Goal: Communication & Community: Answer question/provide support

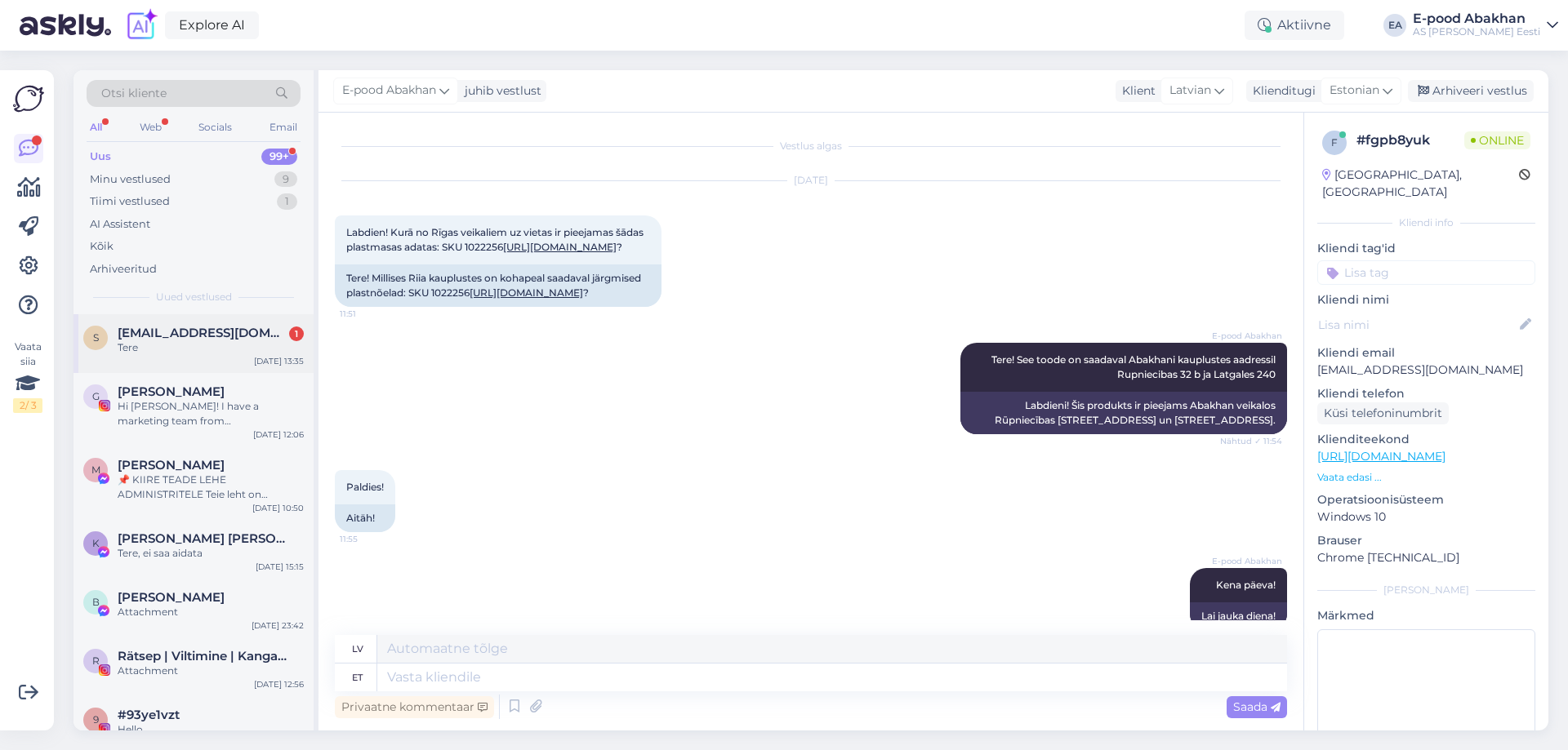
scroll to position [34, 0]
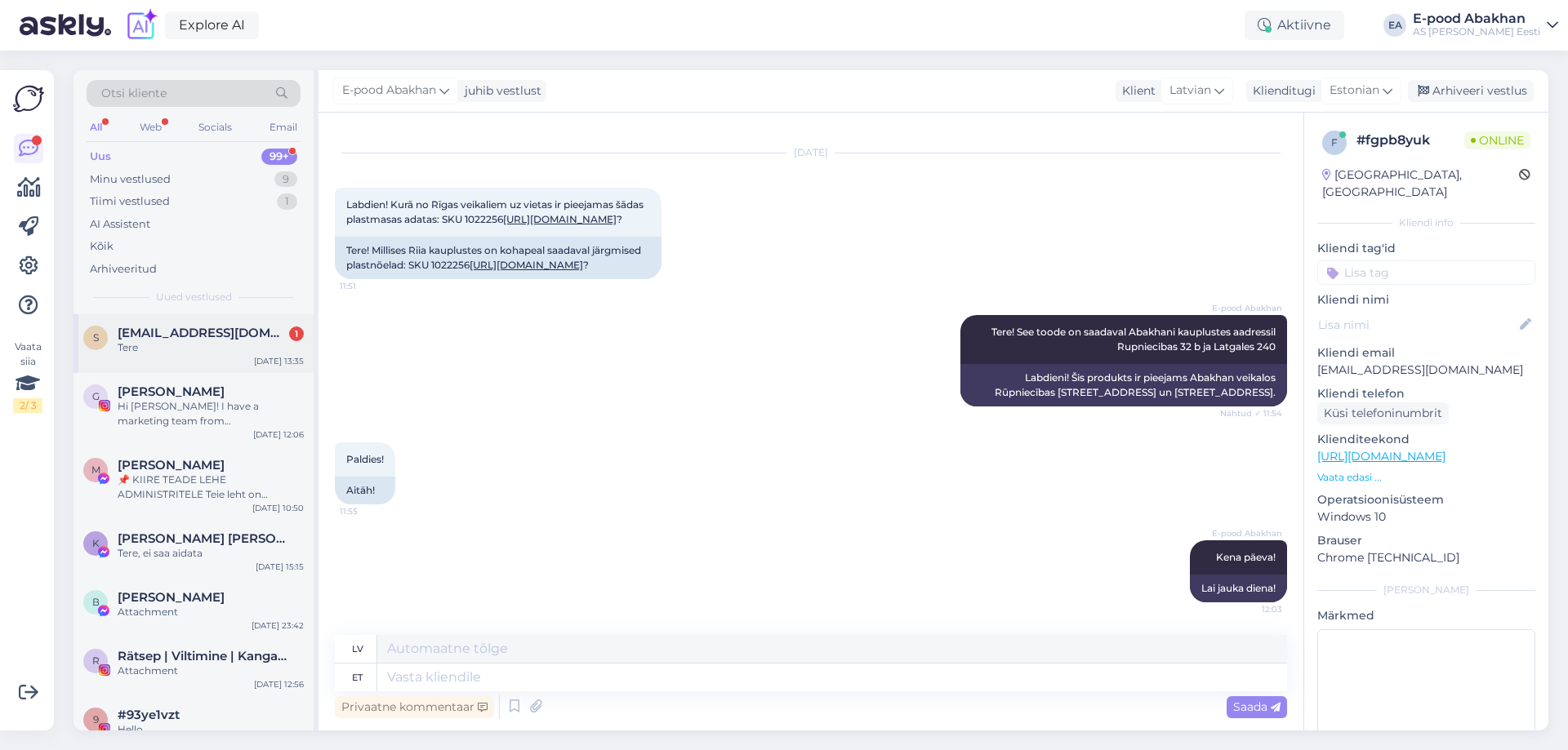
click at [157, 353] on div "Tere" at bounding box center [211, 347] width 186 height 15
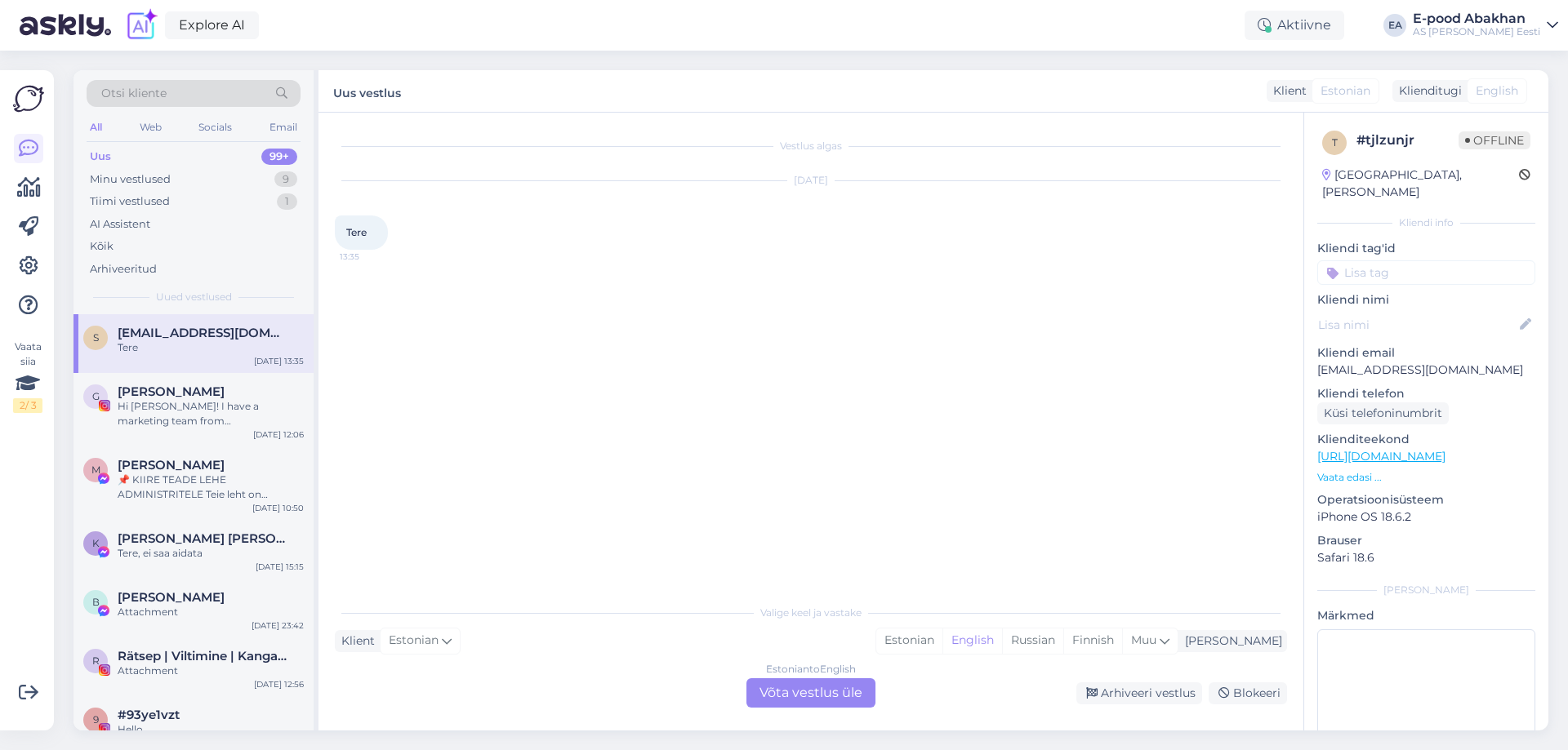
scroll to position [0, 0]
click at [815, 695] on div "Estonian to English Võta vestlus üle" at bounding box center [811, 693] width 129 height 29
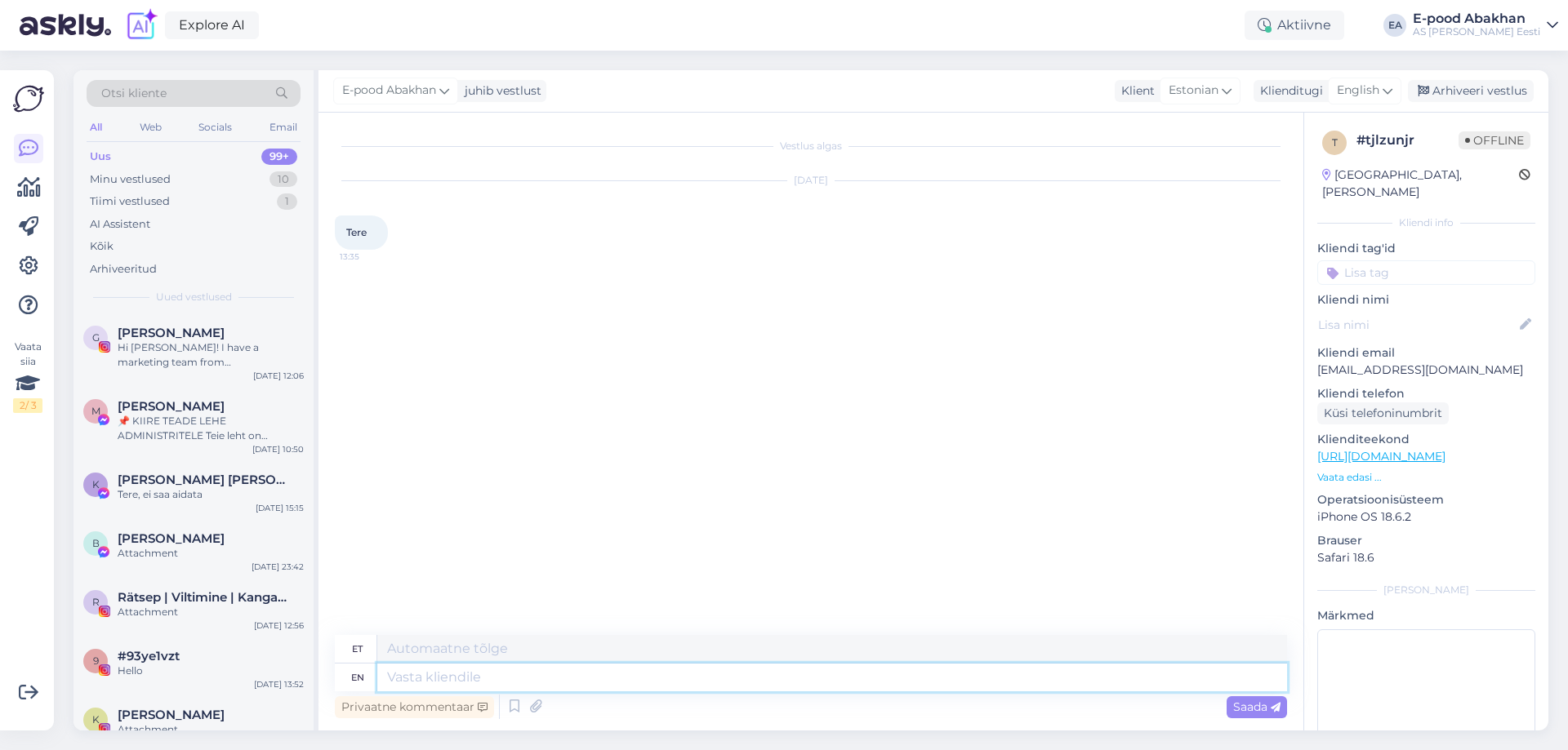
click at [542, 674] on textarea at bounding box center [832, 677] width 910 height 28
type textarea "Tere!"
type textarea "Kuidas s"
type textarea "Kuidas"
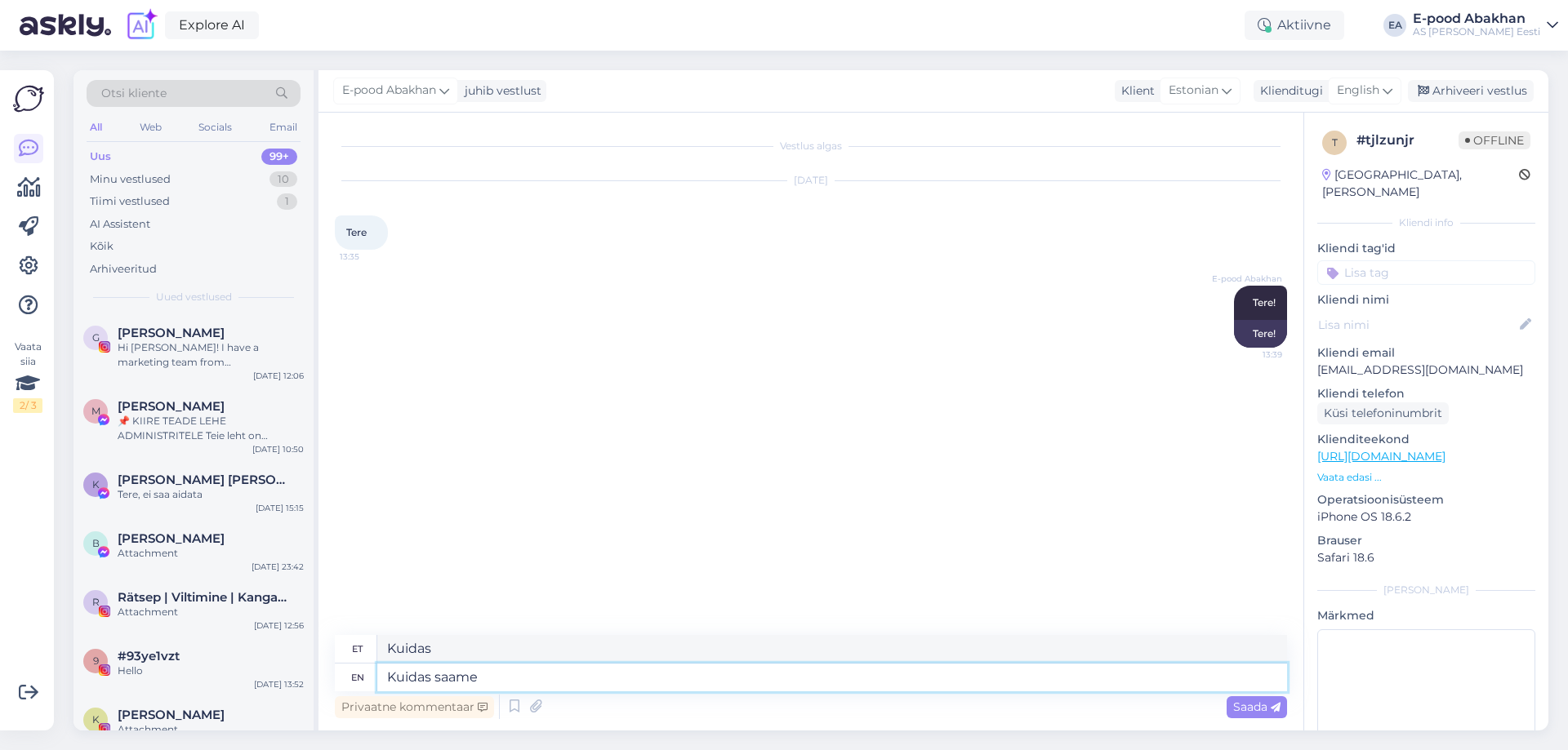
type textarea "Kuidas saame a"
type textarea "Kuidas saame"
type textarea "Kuidas saame aidata?"
type textarea "Kuidas samamoodi aidata?"
click at [481, 676] on textarea "Kuidas saame aidata?" at bounding box center [832, 677] width 910 height 28
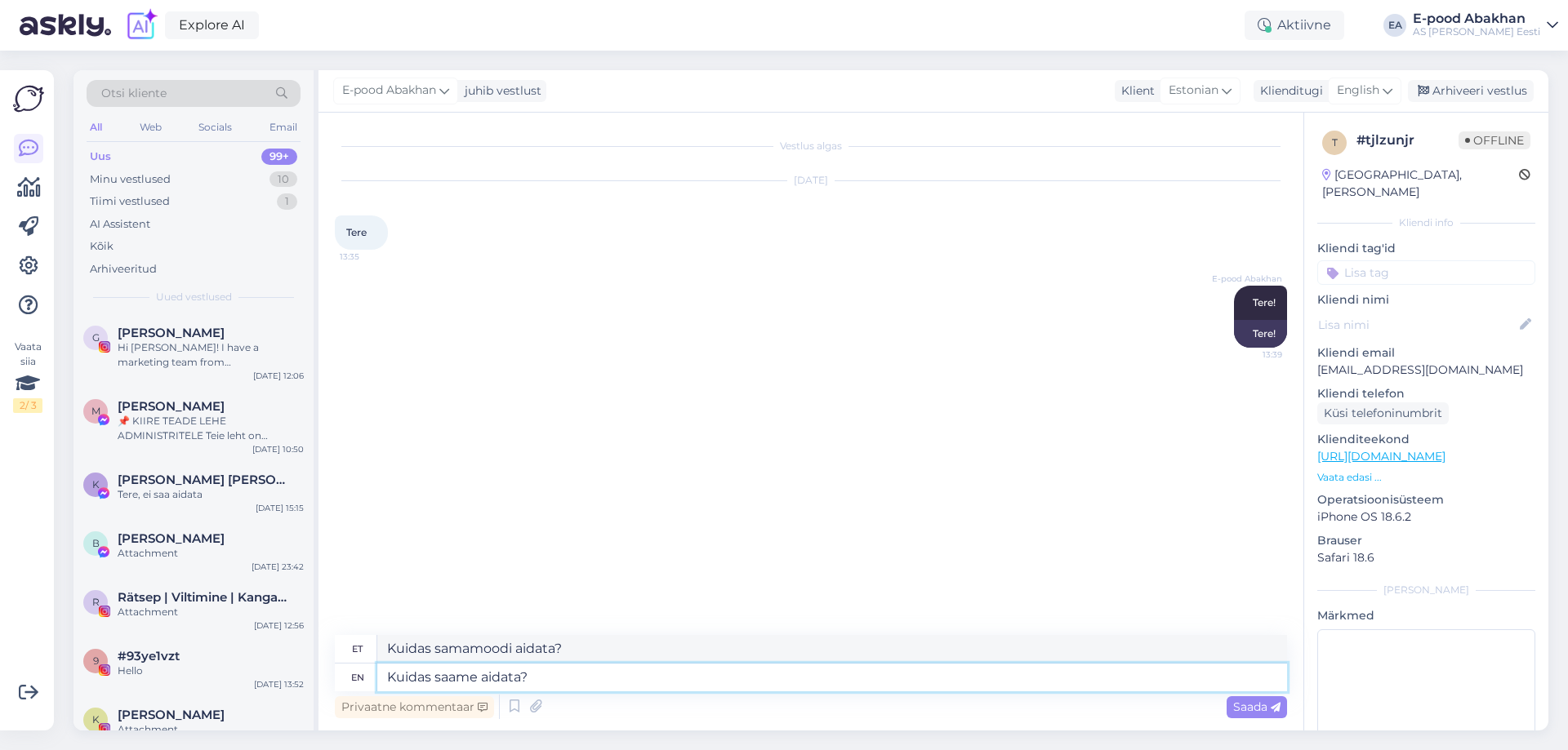
type textarea "Kuidas saame aidata?"
drag, startPoint x: 449, startPoint y: 648, endPoint x: 512, endPoint y: 641, distance: 63.4
click at [512, 641] on textarea "Kuidas samamoodi aidata?" at bounding box center [832, 649] width 910 height 28
type textarea "Kuidas saame aidata?"
click at [1247, 700] on span "Saada" at bounding box center [1257, 706] width 48 height 15
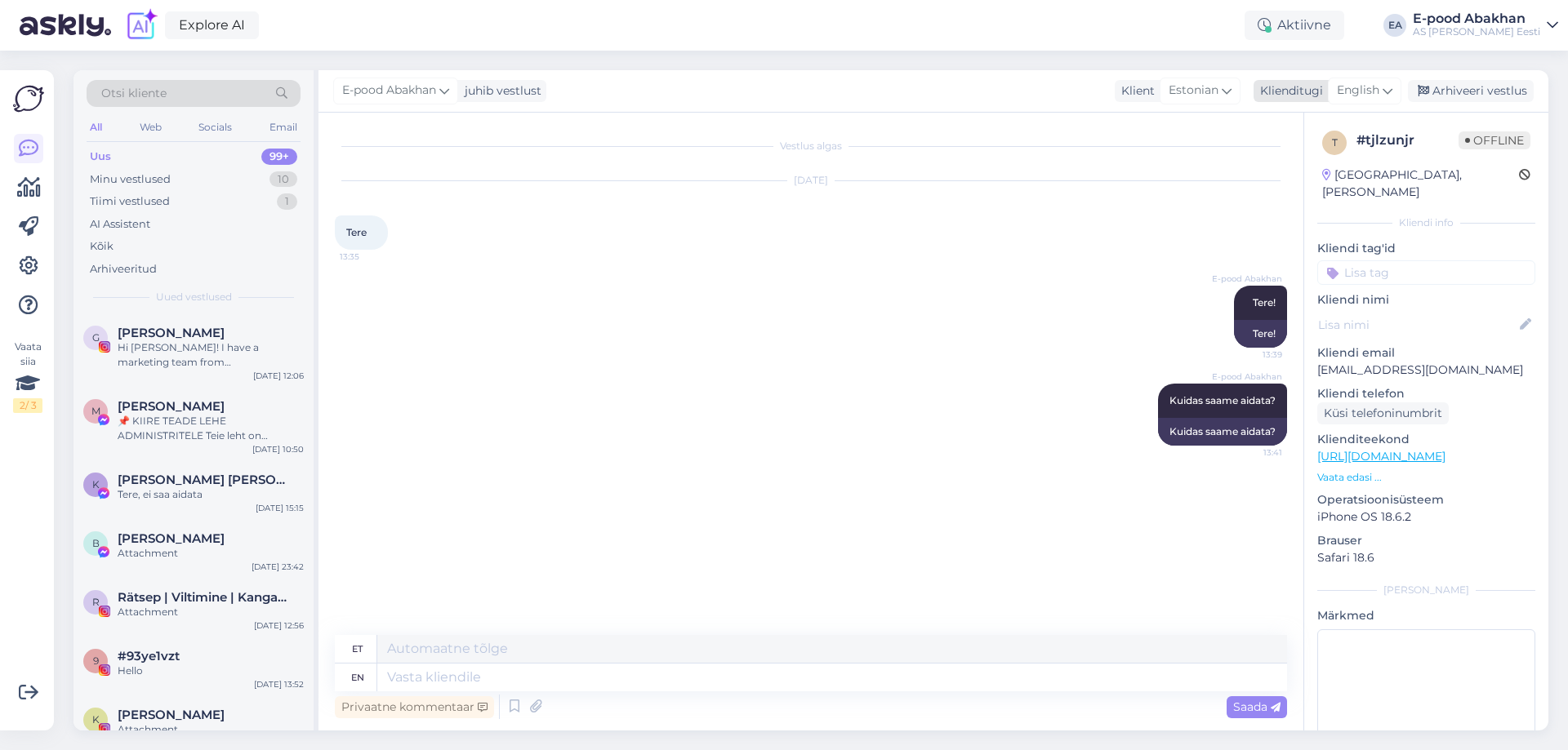
click at [1396, 94] on div "English" at bounding box center [1365, 90] width 73 height 26
type input "estoni"
click at [1365, 161] on link "Estonian" at bounding box center [1328, 163] width 180 height 26
click at [964, 668] on textarea at bounding box center [811, 674] width 953 height 34
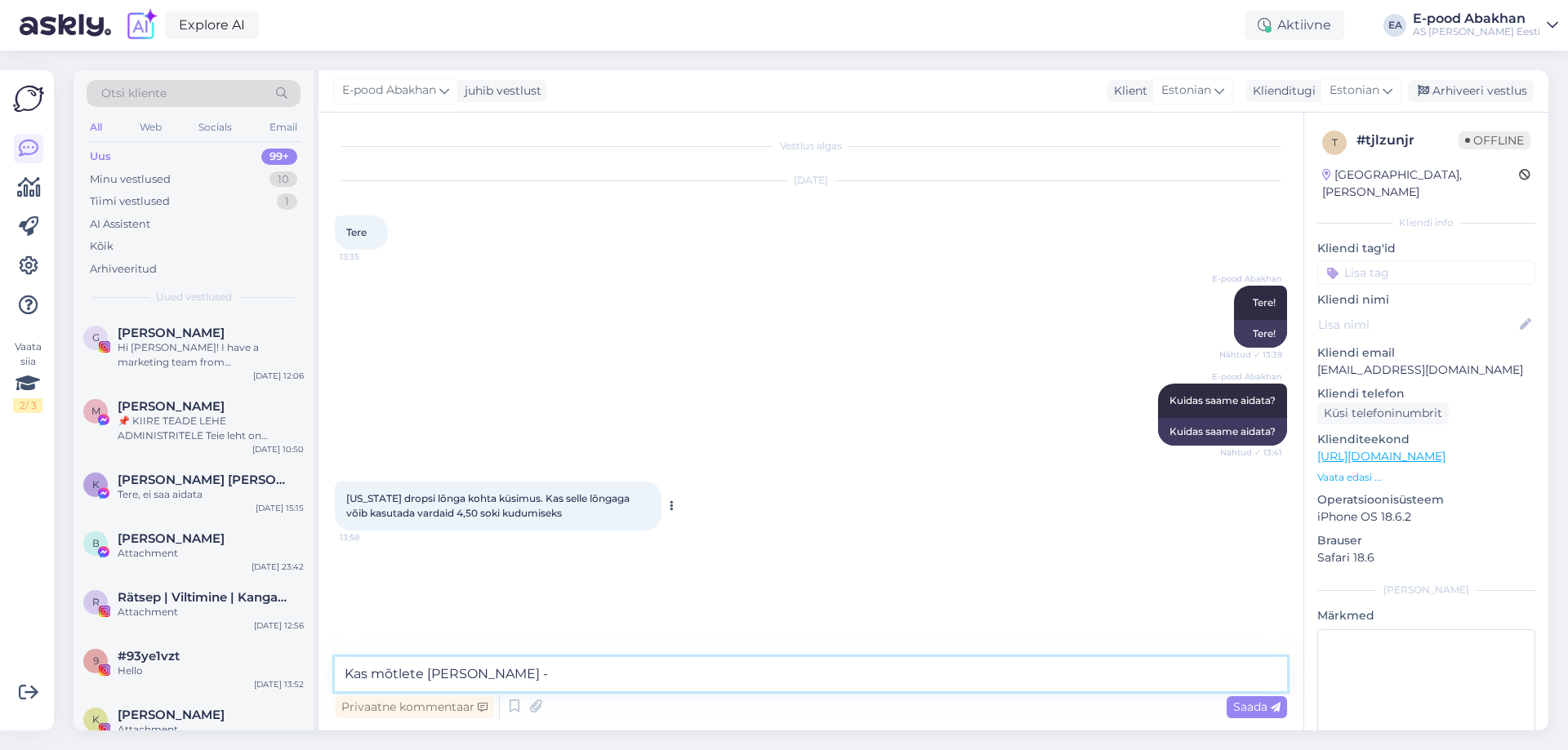
paste textarea "[URL][DOMAIN_NAME][US_STATE]"
type textarea "Kas mõtlete [PERSON_NAME] - [URL][DOMAIN_NAME][US_STATE] ?"
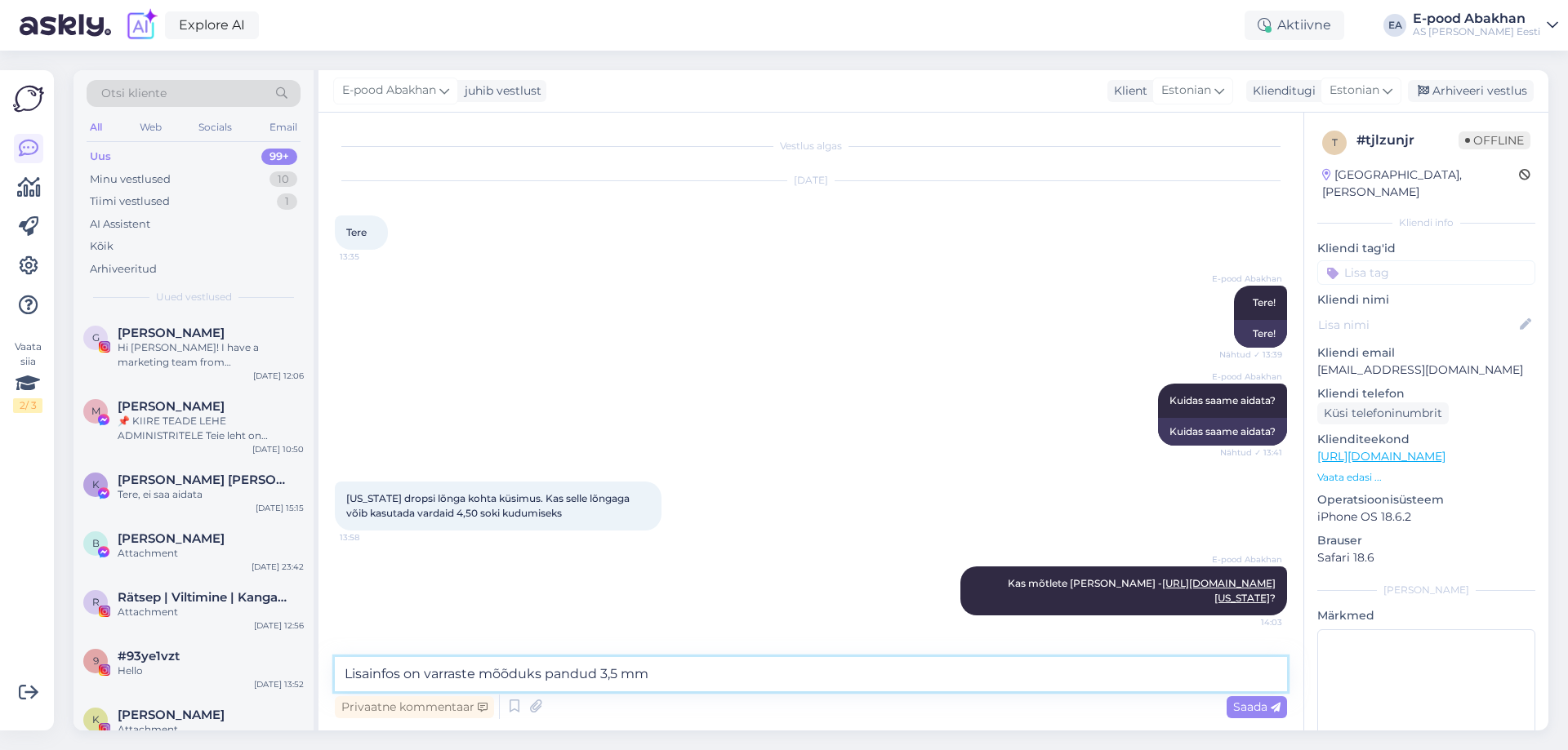
type textarea "Lisainfos on varraste mõõduks pandud 3,5 mm"
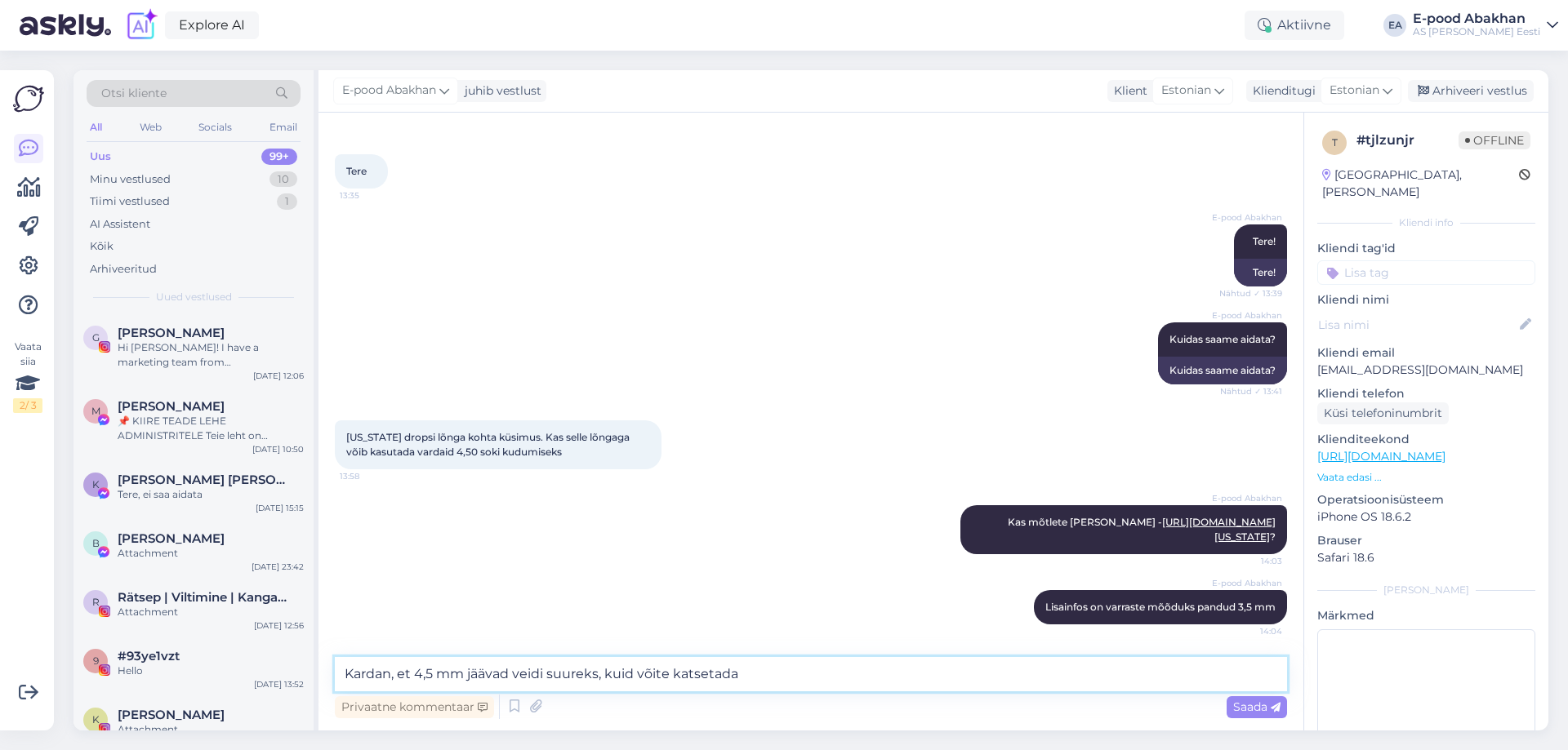
click at [599, 676] on textarea "Kardan, et 4,5 mm jäävad veidi suureks, kuid võite katsetada" at bounding box center [811, 674] width 953 height 34
click at [1191, 682] on textarea "Kardan, et 4,5 mm jäävad veidi suureks, eriti kui plaanite sokke kududa, kus võ…" at bounding box center [811, 674] width 953 height 34
type textarea "Kardan, et 4,5 mm jäävad veidi suureks, eriti kui plaanite sokke kududa, kus võ…"
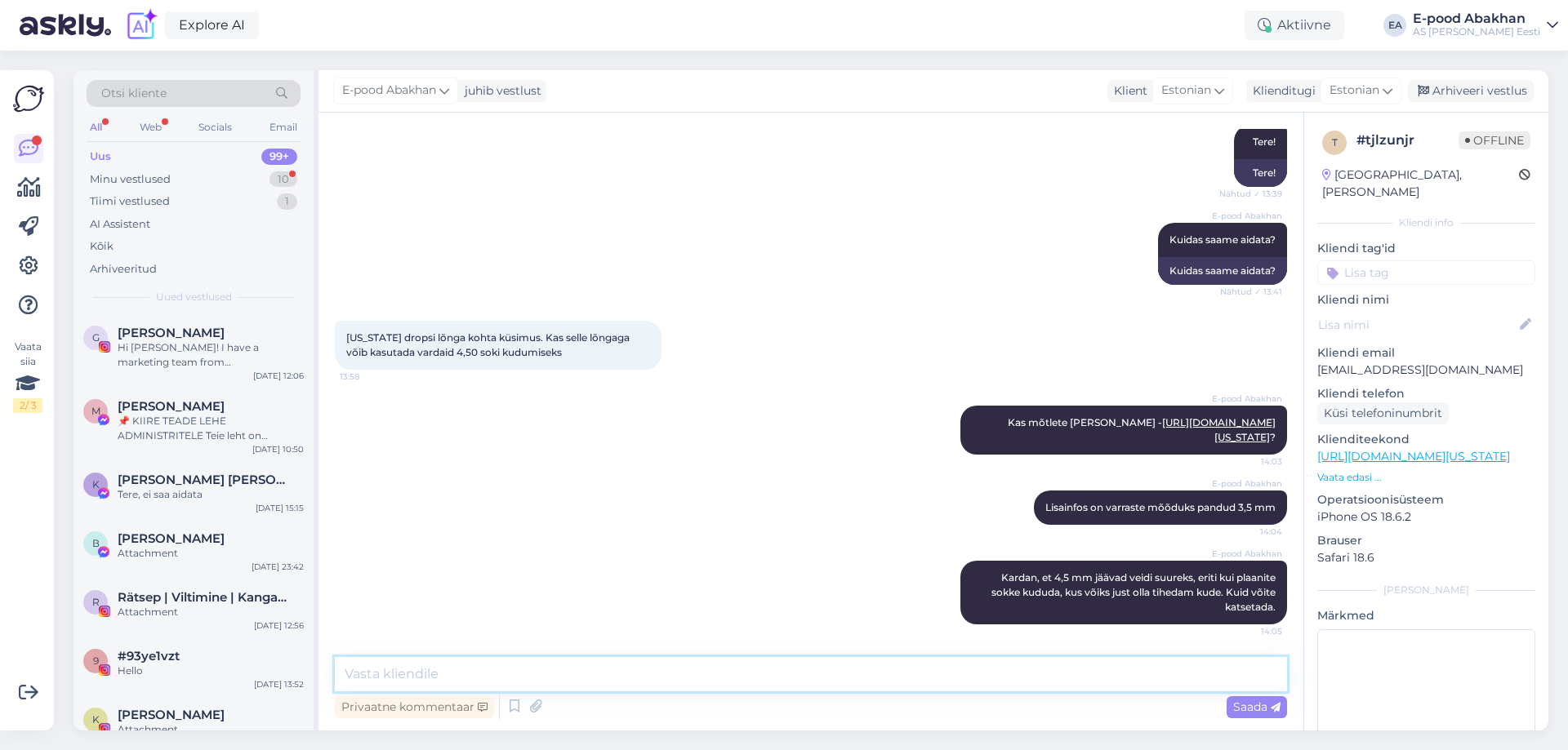
scroll to position [540, 0]
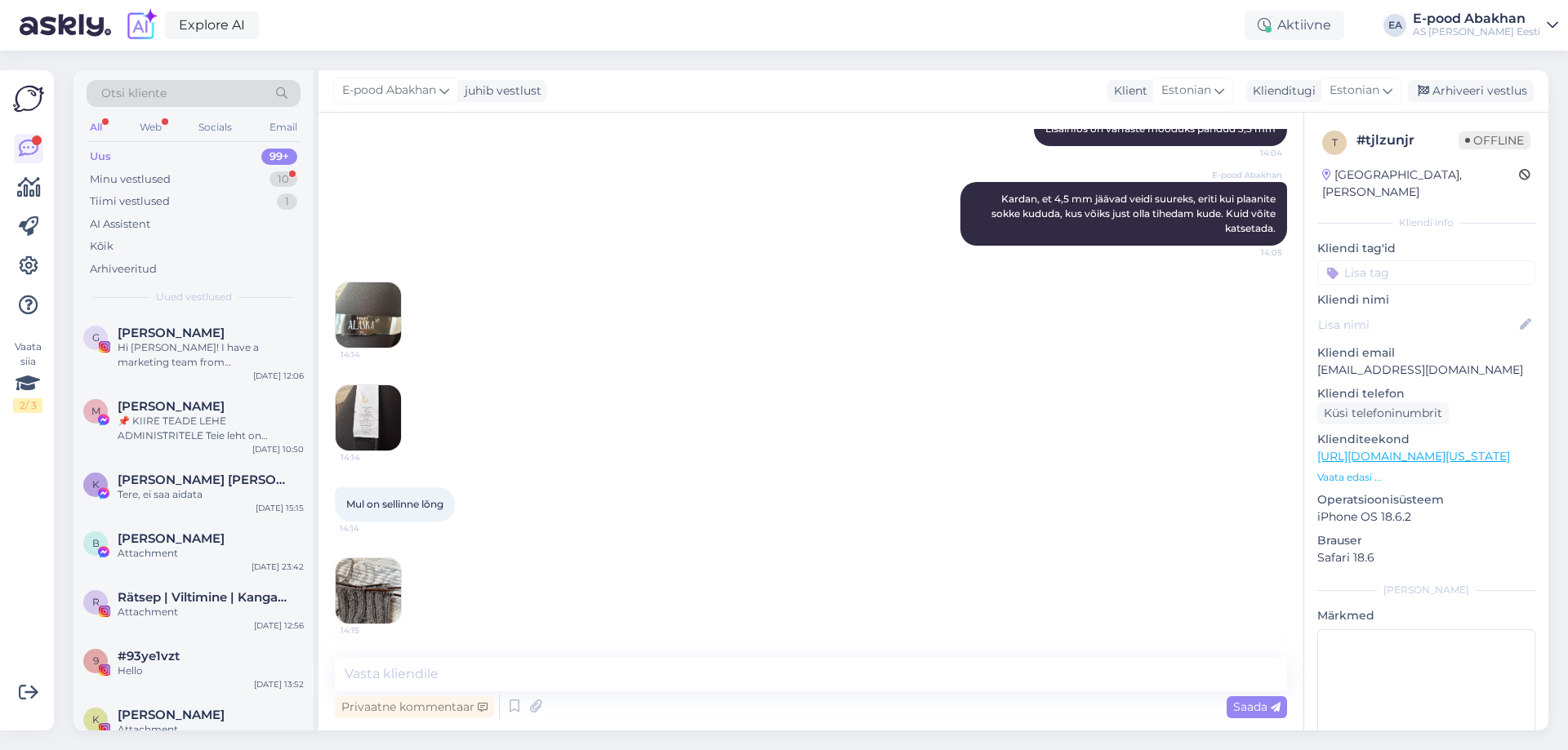
click at [371, 332] on img at bounding box center [368, 315] width 66 height 66
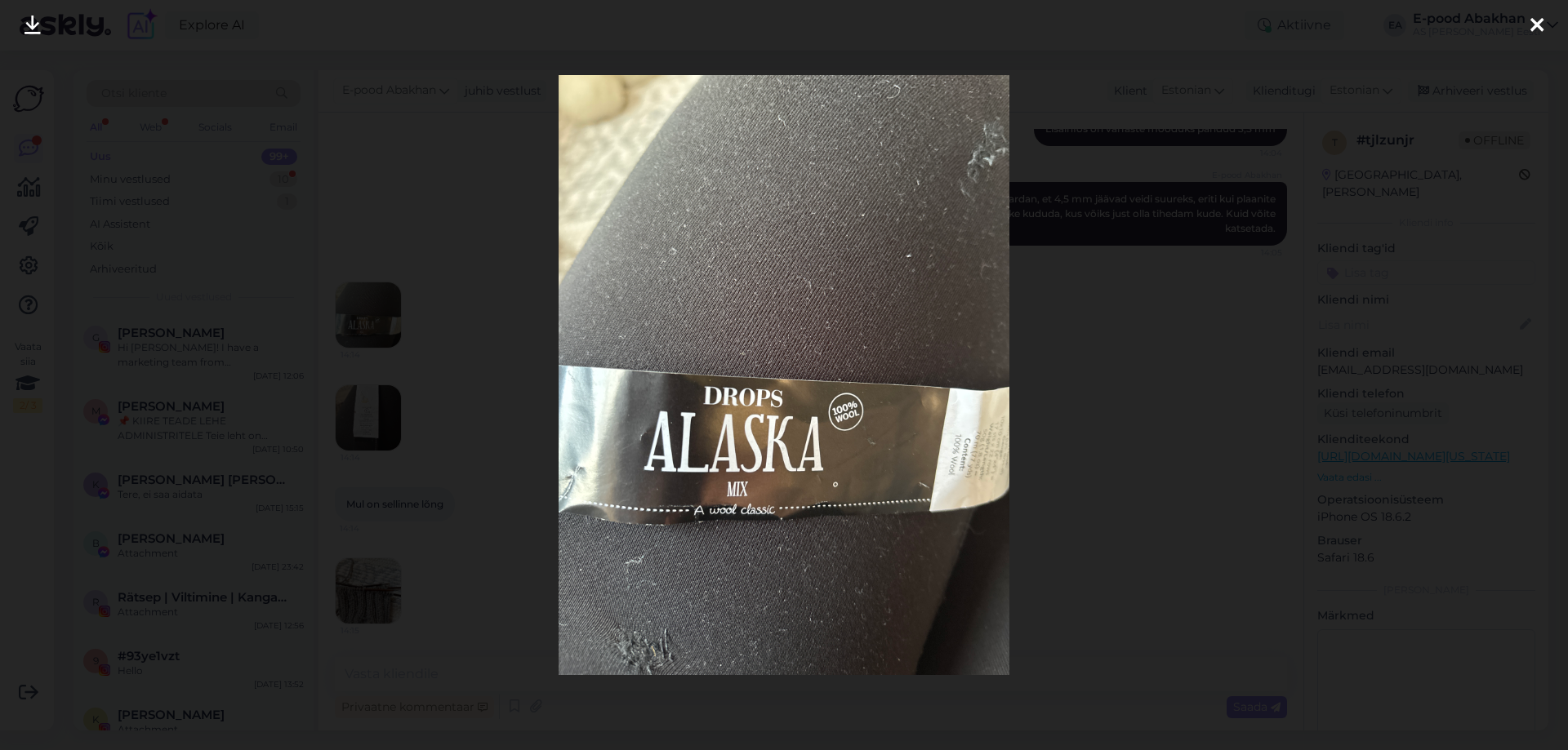
click at [1156, 465] on div at bounding box center [784, 375] width 1568 height 750
click at [1028, 81] on div "E-pood Abakhan juhib vestlust Klient Estonian Klienditugi Estonian estoni Eston…" at bounding box center [933, 91] width 1230 height 43
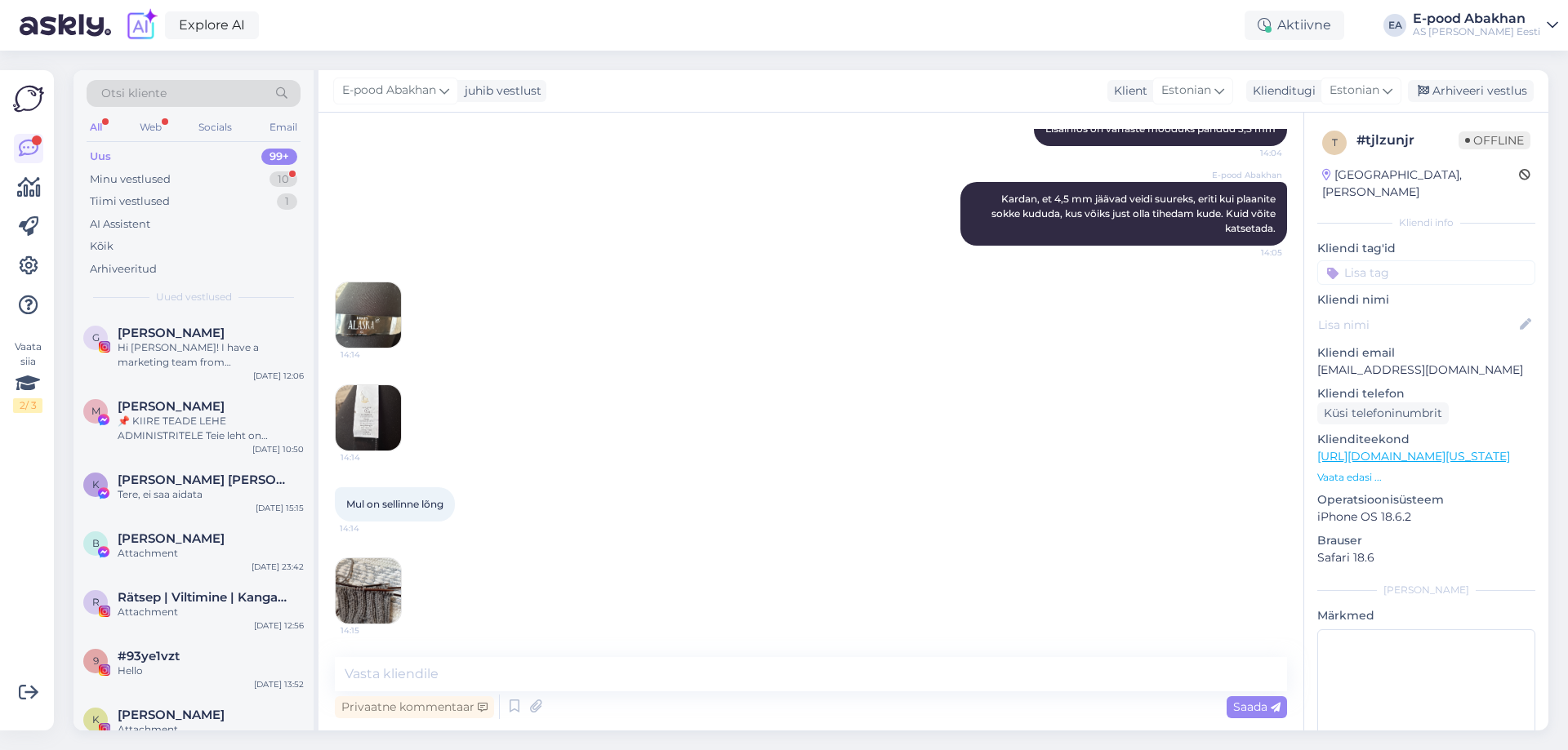
click at [1443, 241] on div "Kliendi tag'id" at bounding box center [1427, 262] width 219 height 45
click at [376, 424] on img at bounding box center [368, 418] width 66 height 66
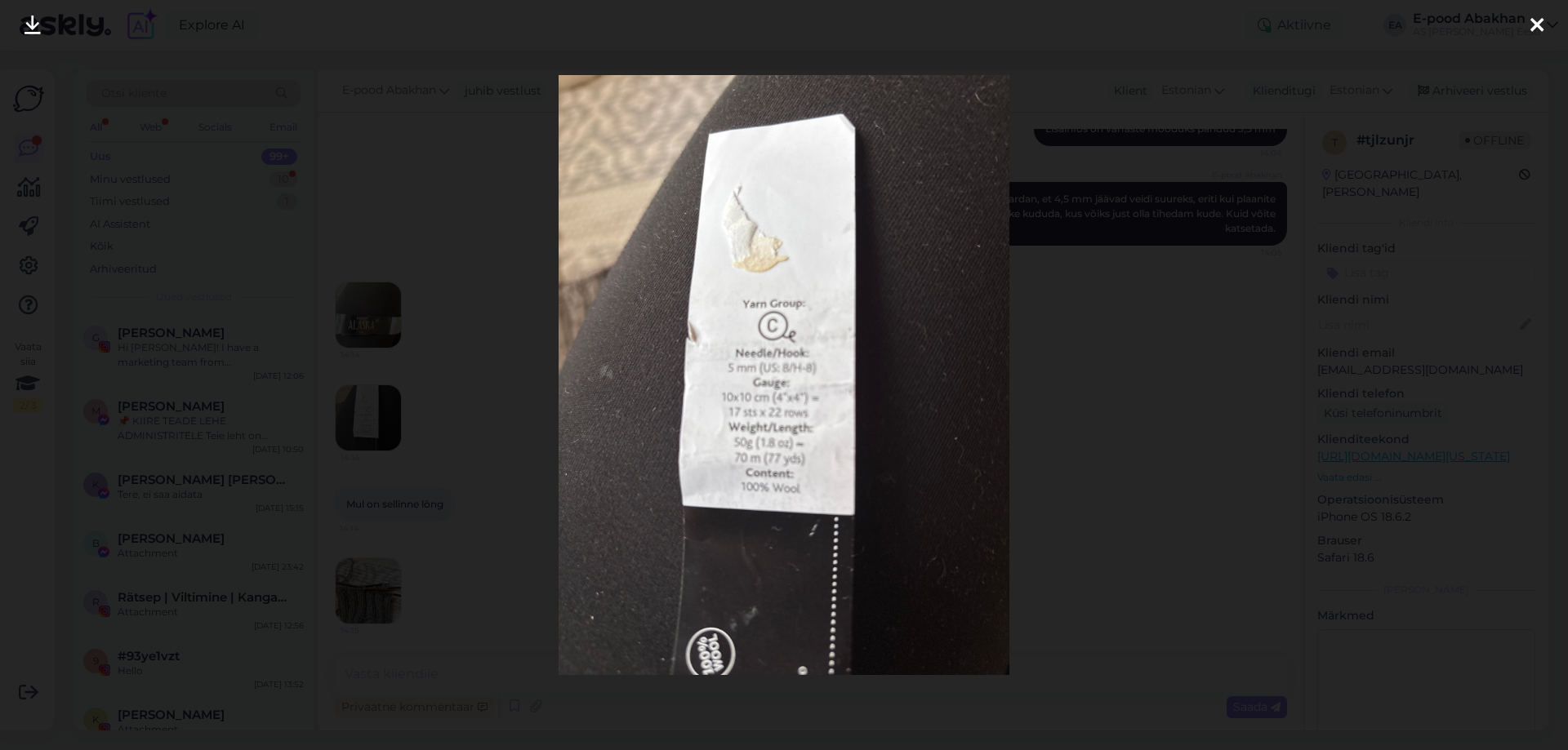
click at [1104, 468] on div at bounding box center [784, 375] width 1568 height 750
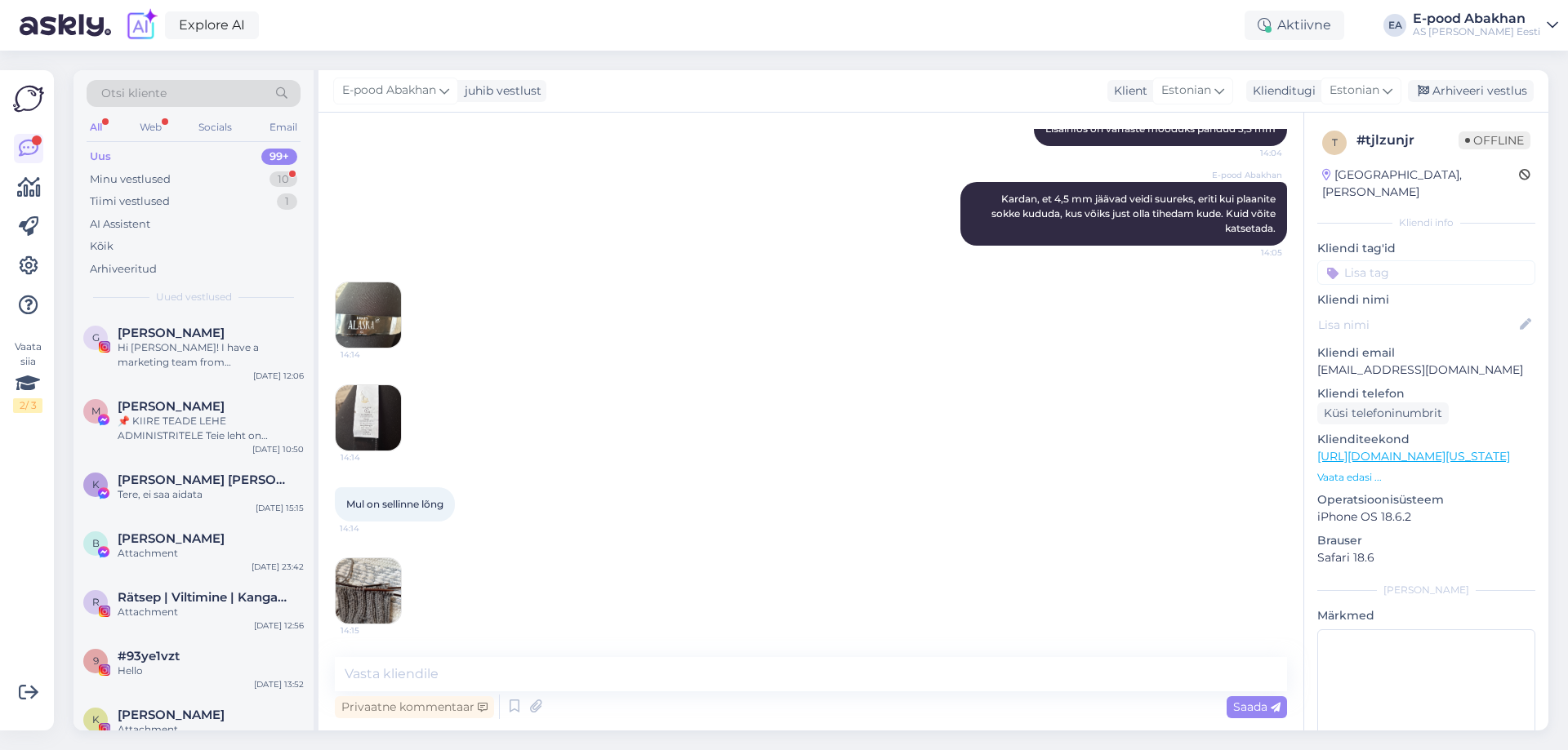
click at [388, 586] on img at bounding box center [368, 591] width 66 height 66
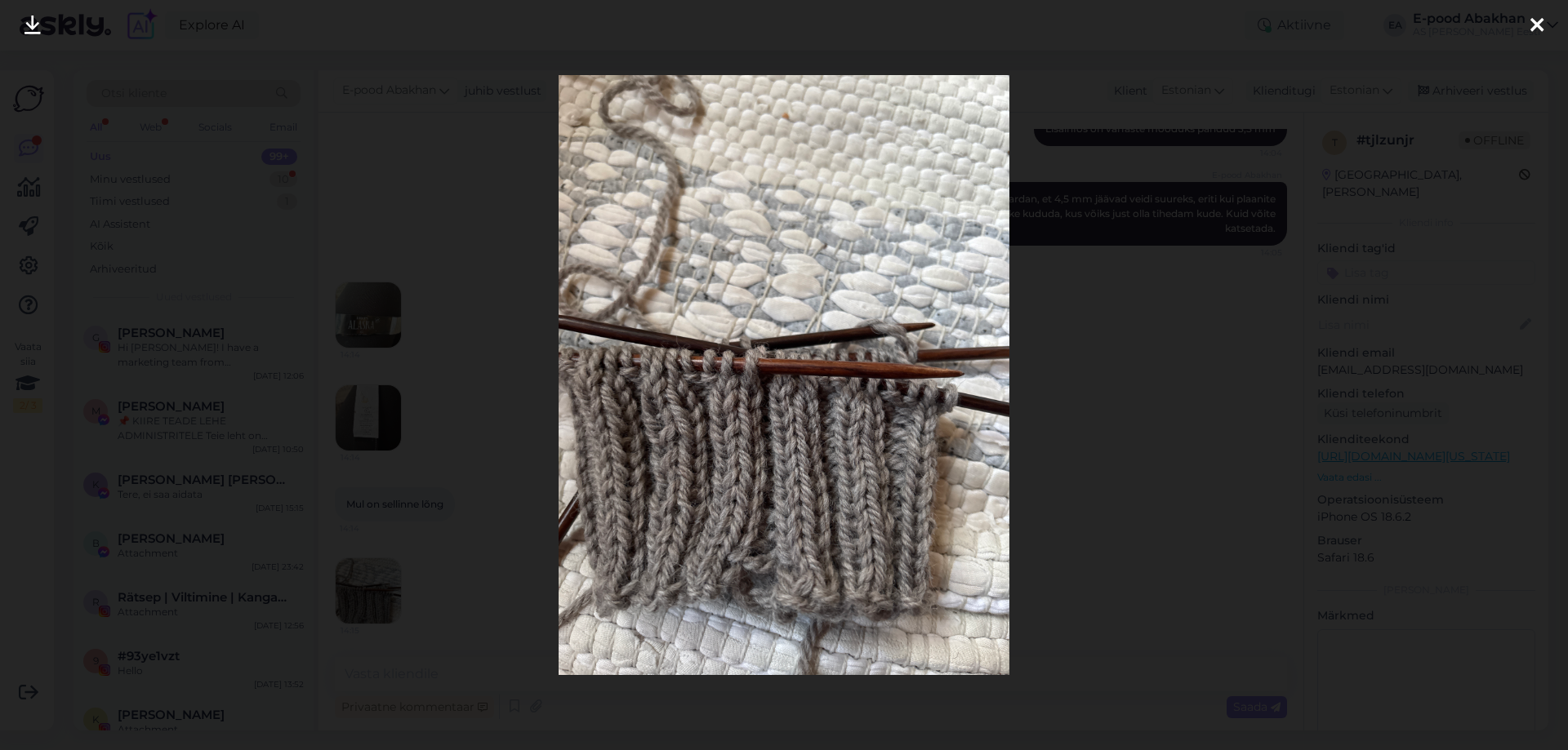
click at [1243, 415] on div at bounding box center [784, 375] width 1568 height 750
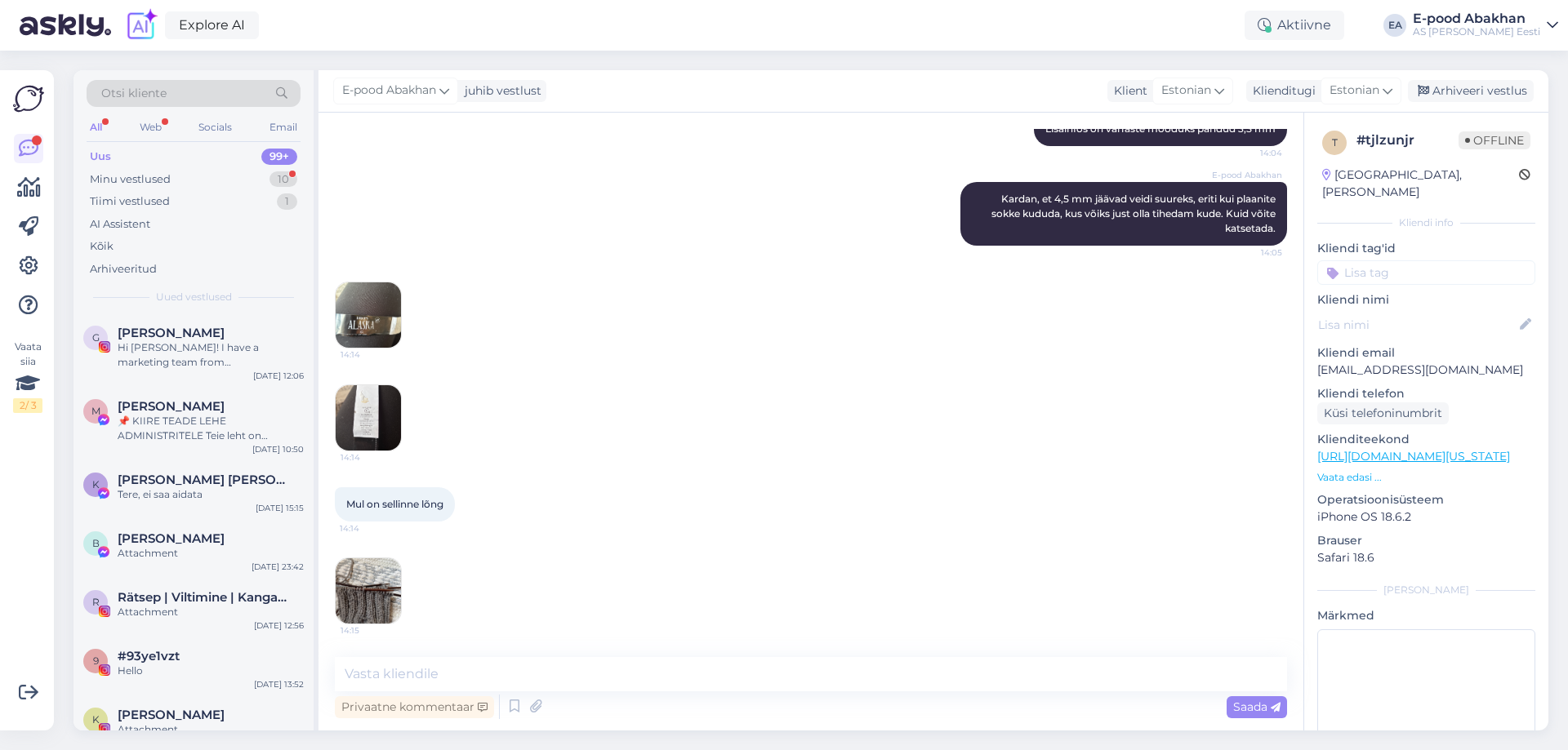
click at [354, 416] on img at bounding box center [368, 418] width 66 height 66
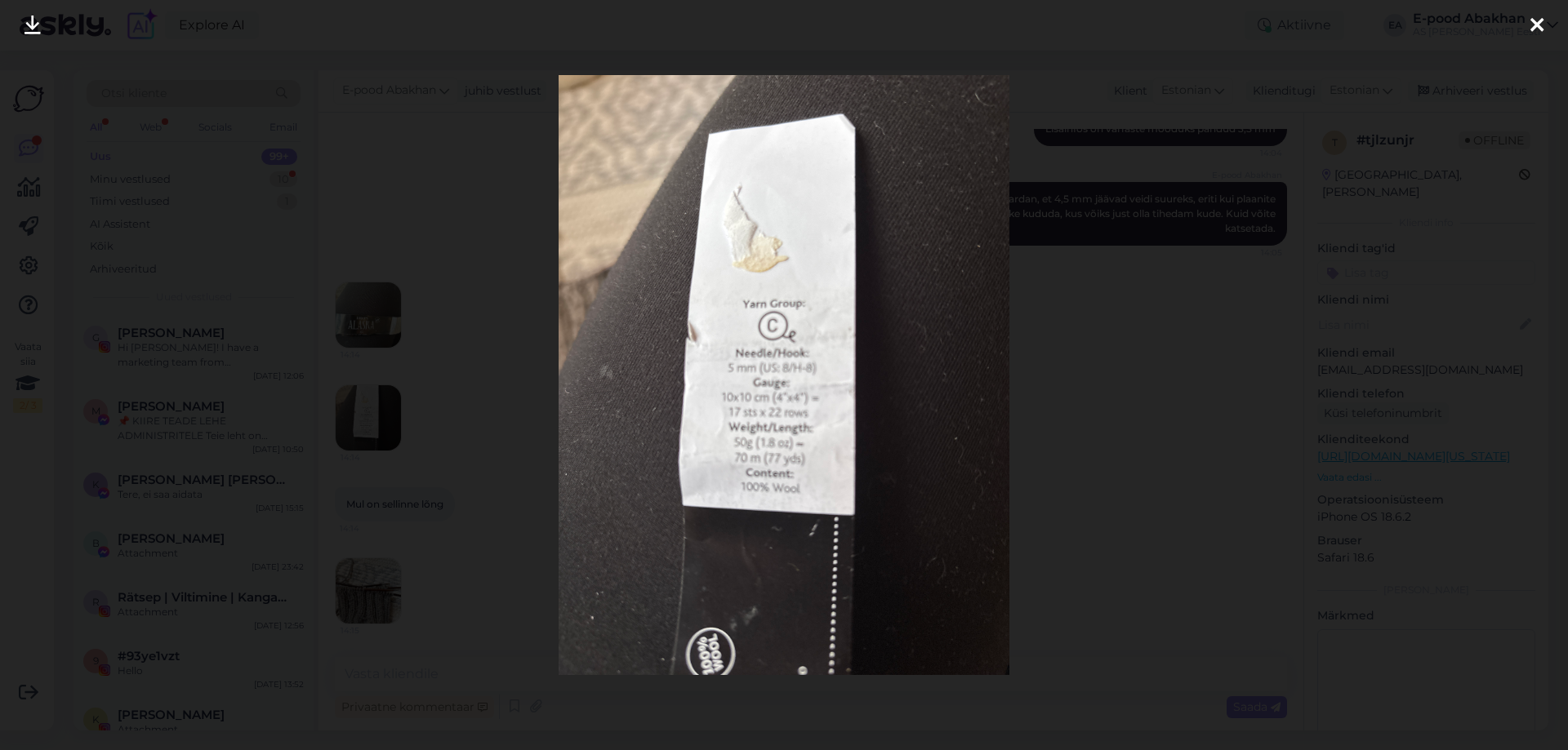
click at [1161, 433] on div at bounding box center [784, 375] width 1568 height 750
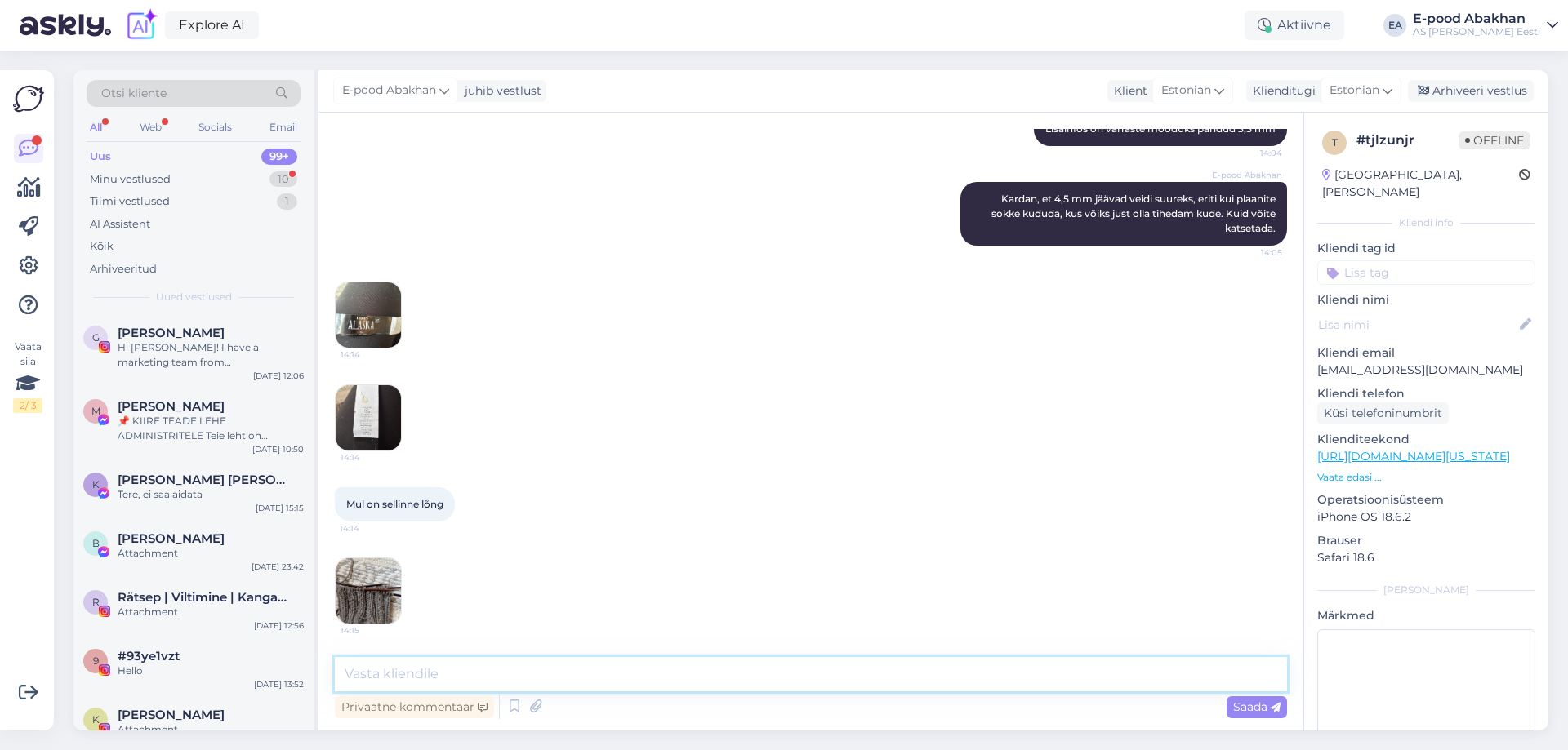
click at [396, 665] on textarea at bounding box center [811, 674] width 953 height 34
type textarea "Sildil oleva info järgi peaks kasutama 5 mm vardaid, seega 4,5 mm peaksid kenas…"
click at [1255, 705] on span "Saada" at bounding box center [1257, 706] width 48 height 15
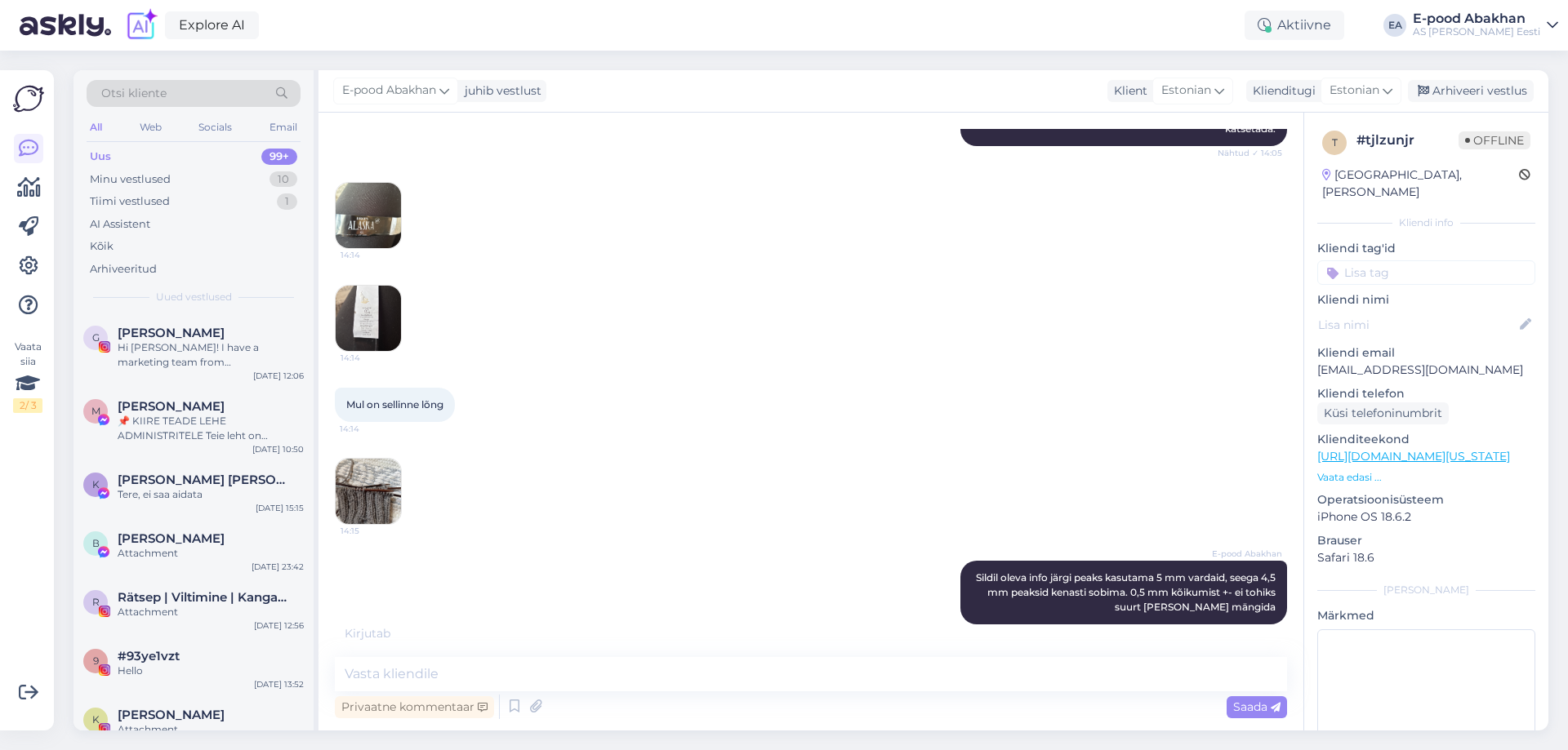
click at [369, 312] on img at bounding box center [368, 318] width 66 height 66
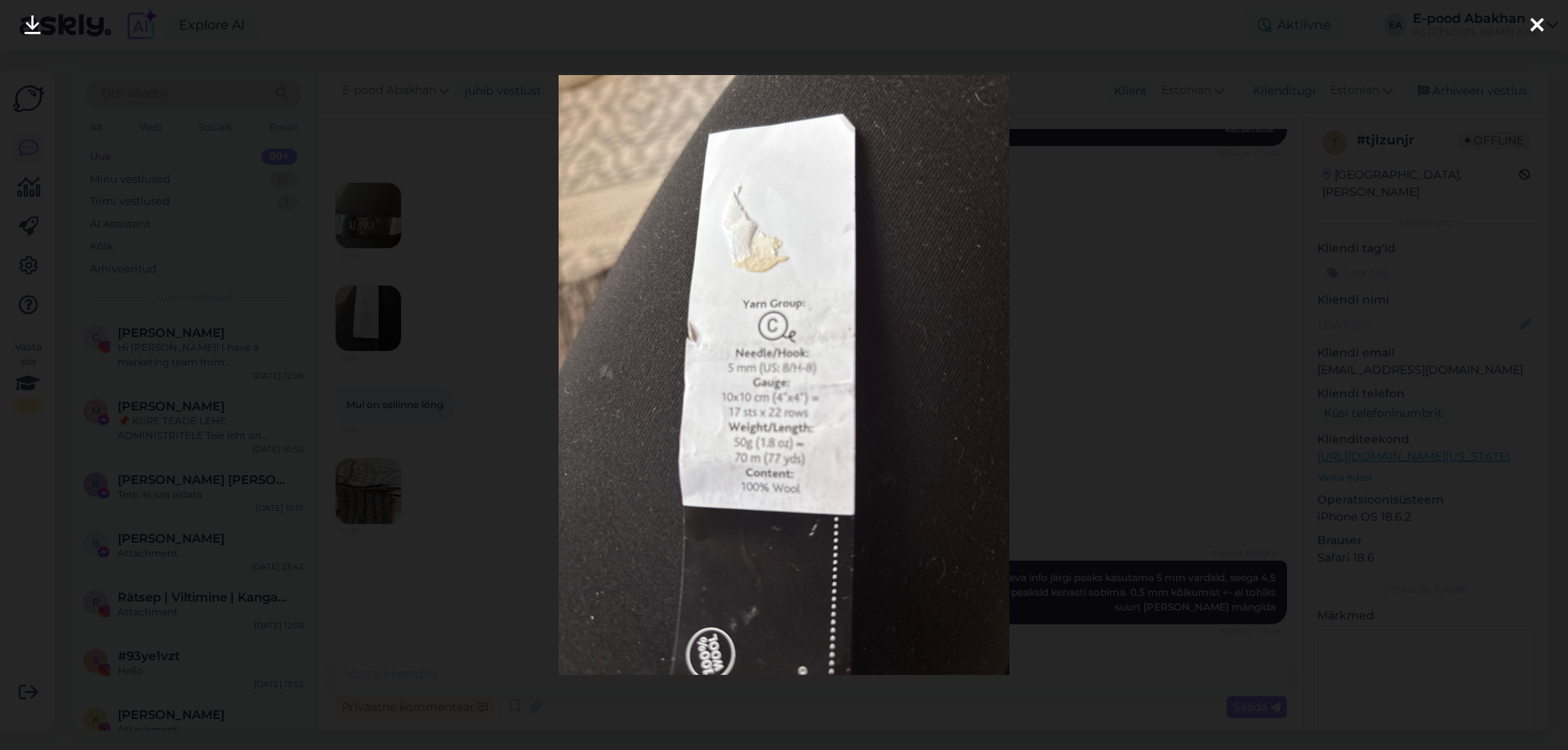
click at [1128, 330] on div at bounding box center [784, 375] width 1568 height 750
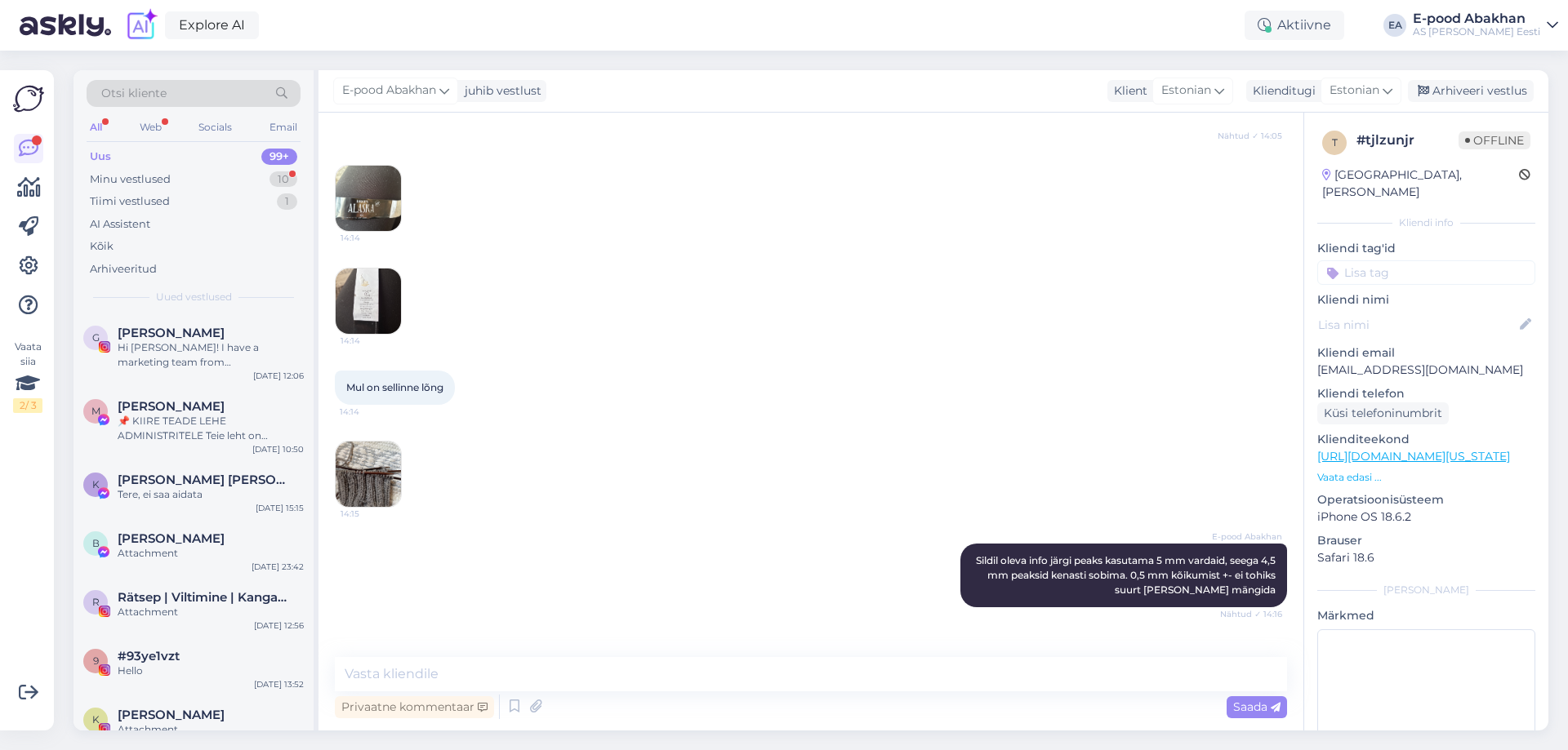
scroll to position [710, 0]
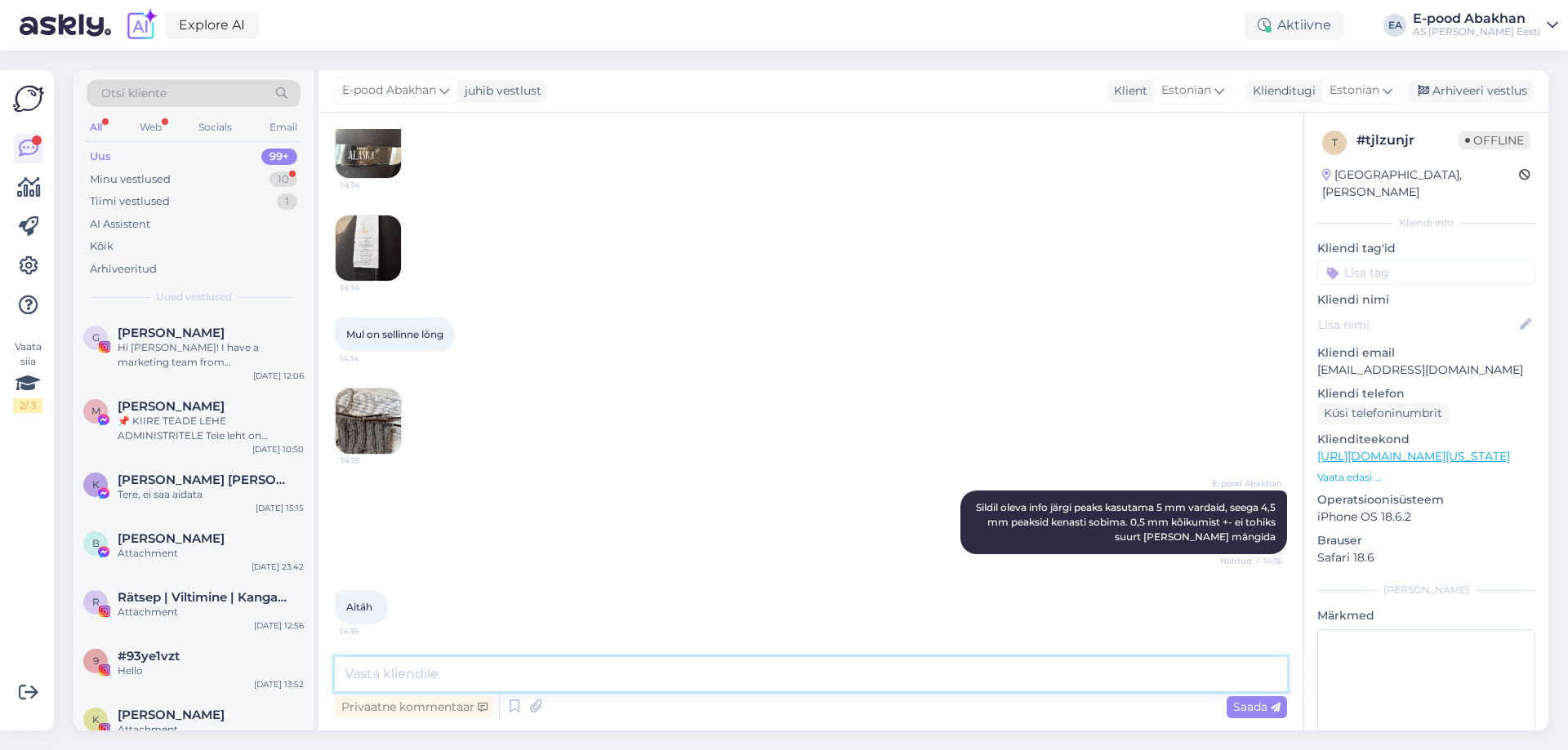
click at [567, 677] on textarea at bounding box center [811, 674] width 953 height 34
type textarea "Kena päeva!"
